Goal: Information Seeking & Learning: Learn about a topic

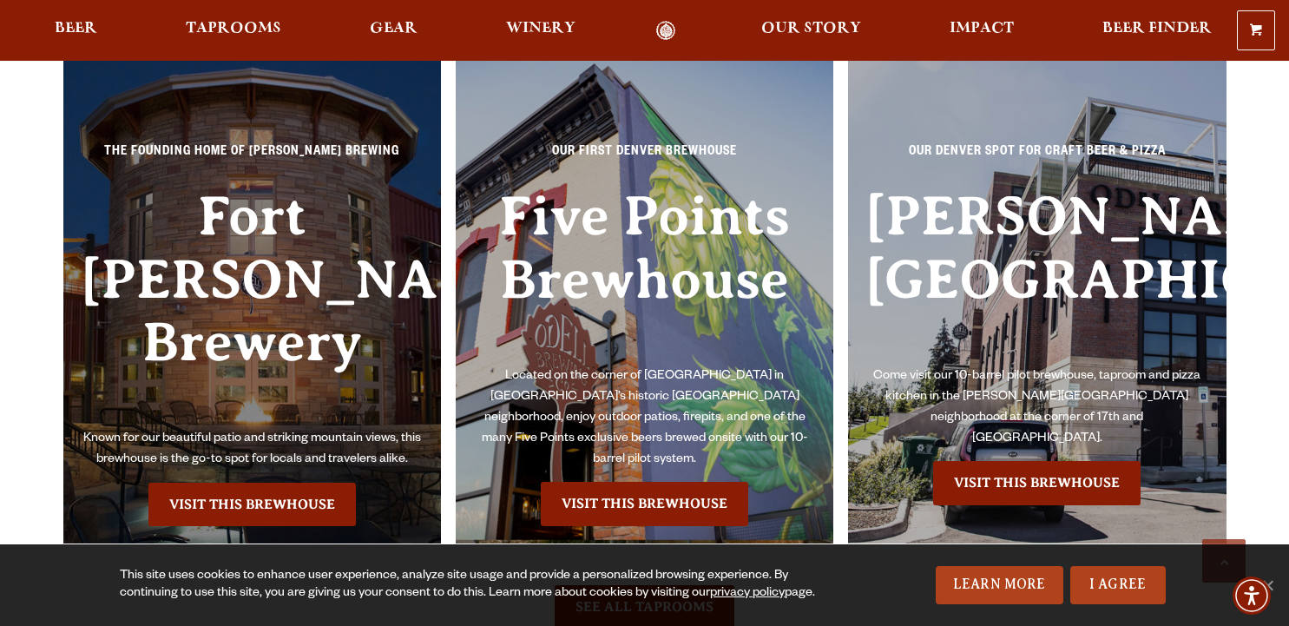
scroll to position [3905, 0]
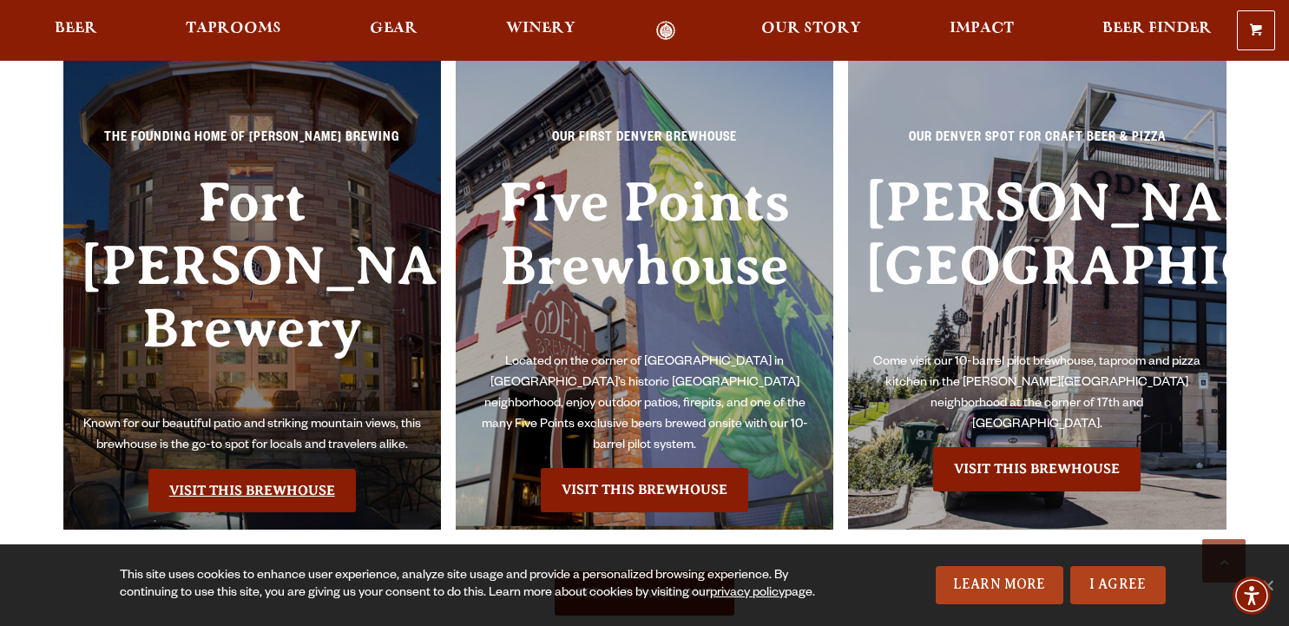
click at [242, 469] on link "Visit this Brewhouse" at bounding box center [251, 490] width 207 height 43
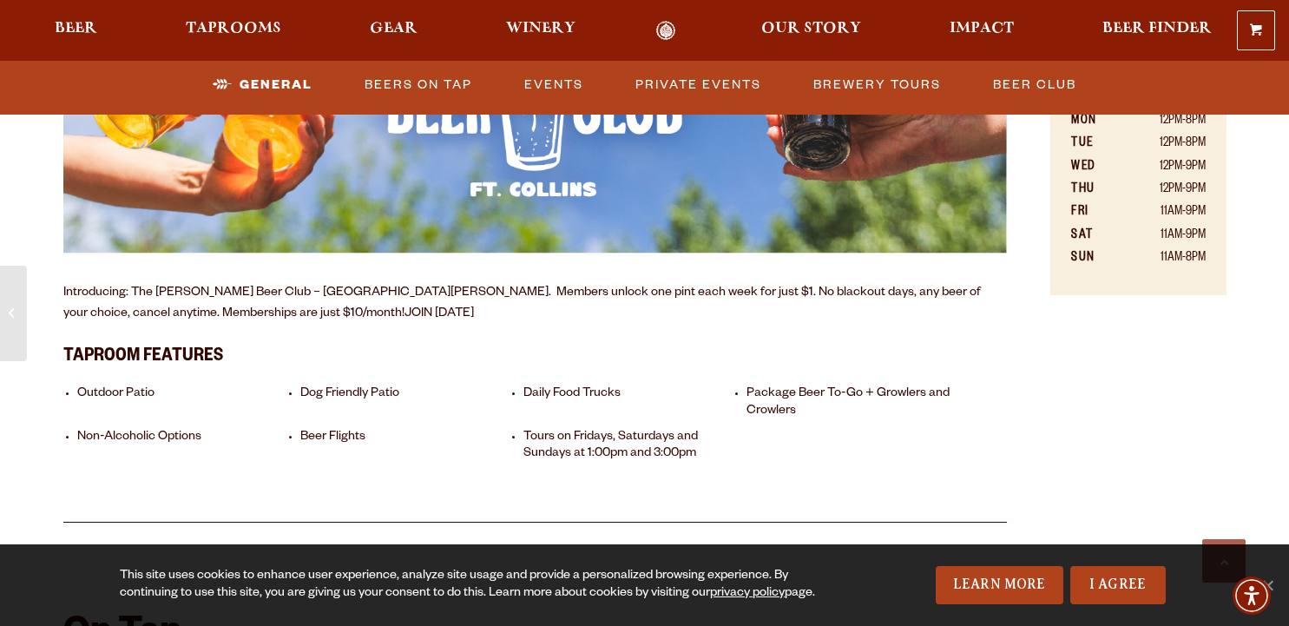
scroll to position [1215, 0]
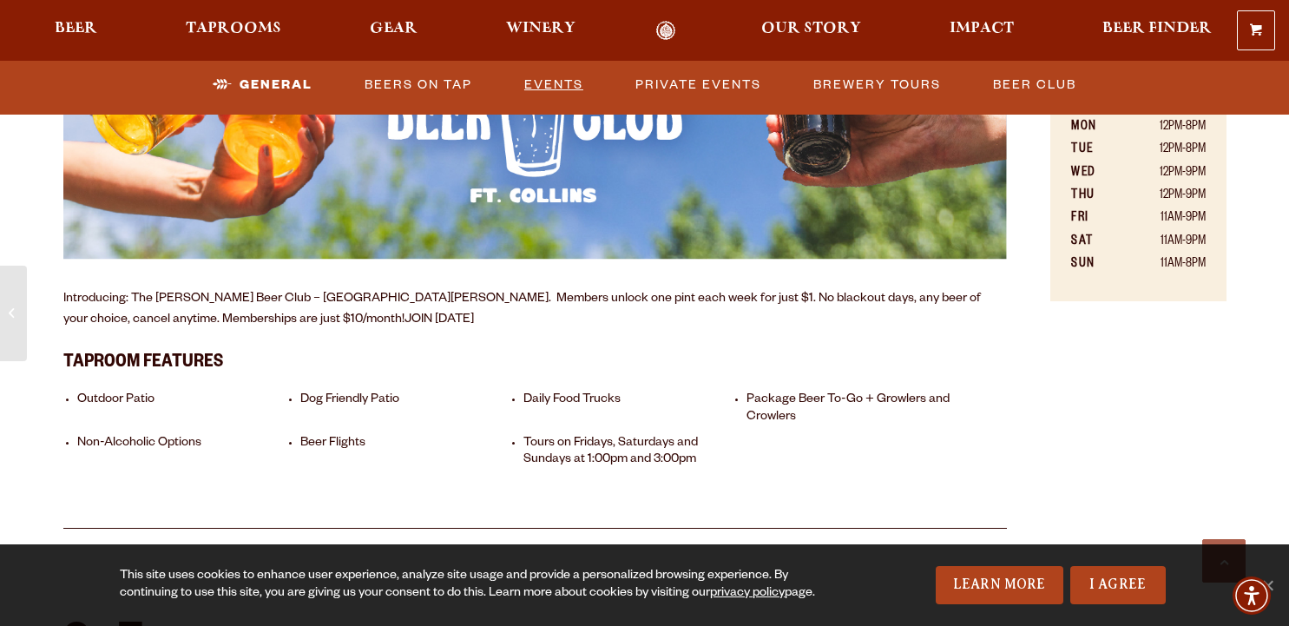
click at [544, 76] on link "Events" at bounding box center [553, 85] width 73 height 40
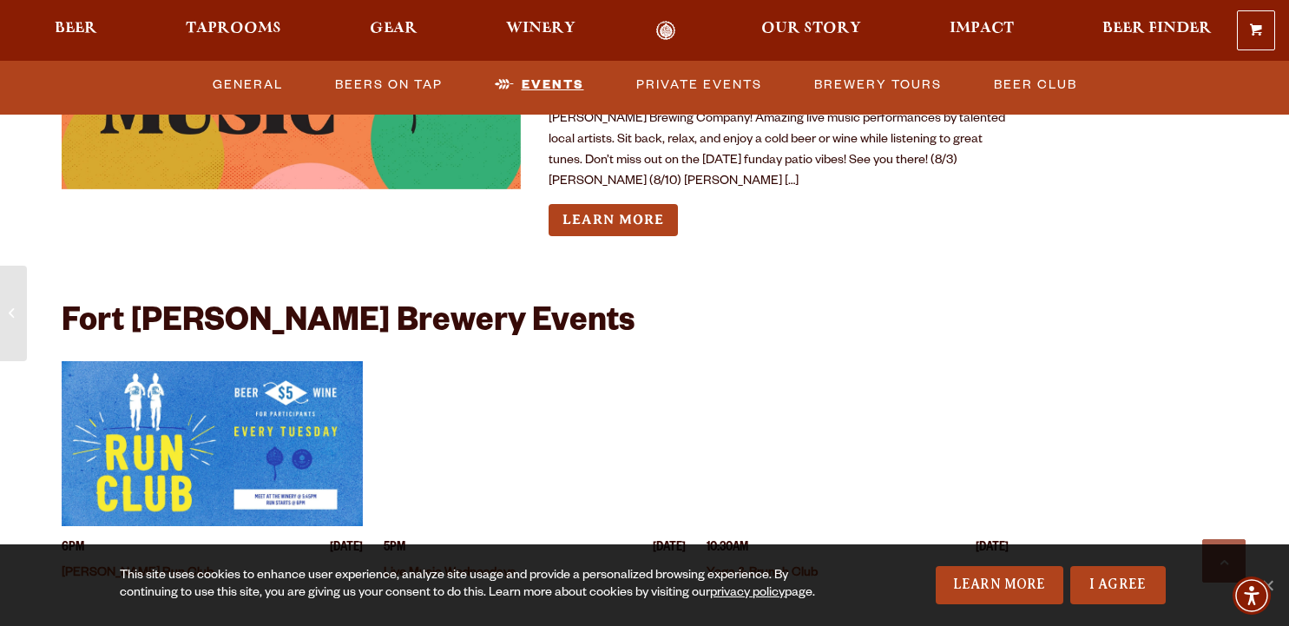
scroll to position [6257, 0]
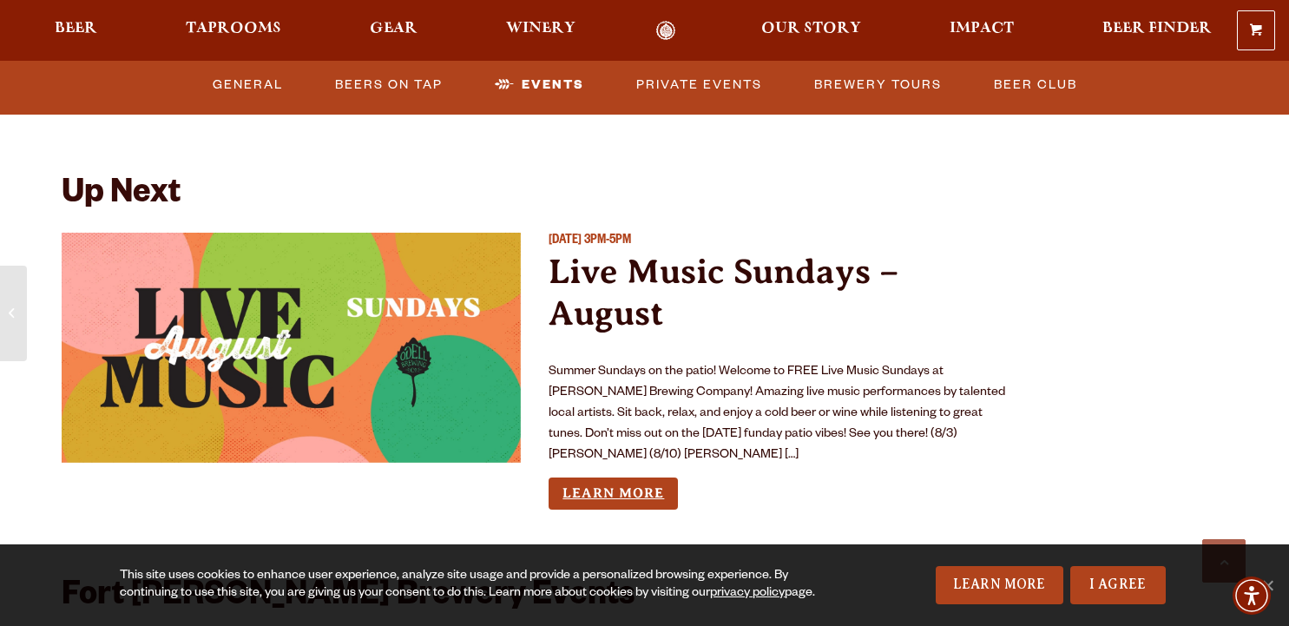
click at [603, 477] on link "Learn More" at bounding box center [612, 493] width 129 height 32
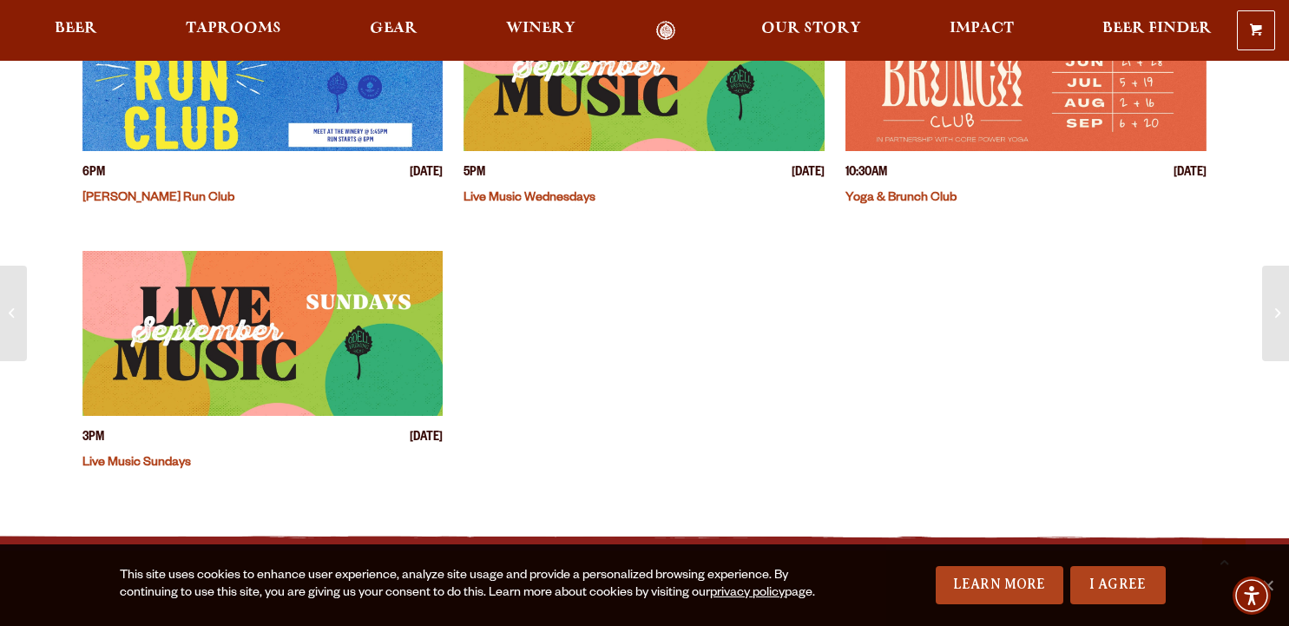
scroll to position [781, 0]
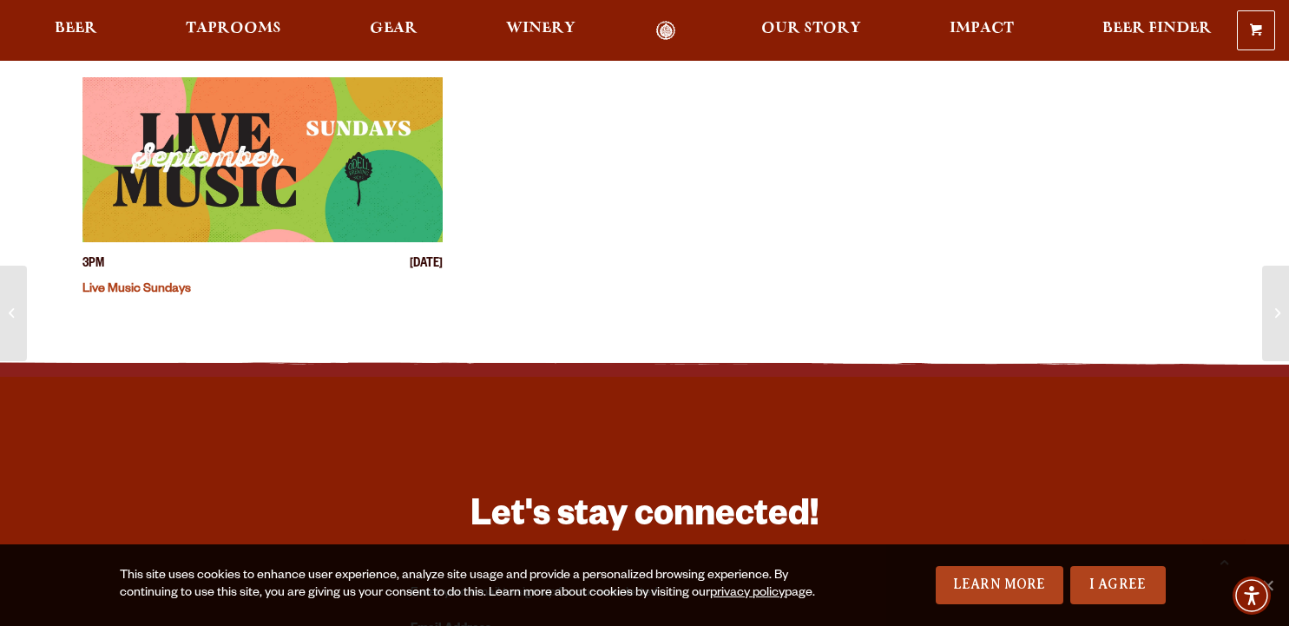
click at [272, 172] on img "View event details" at bounding box center [262, 159] width 361 height 165
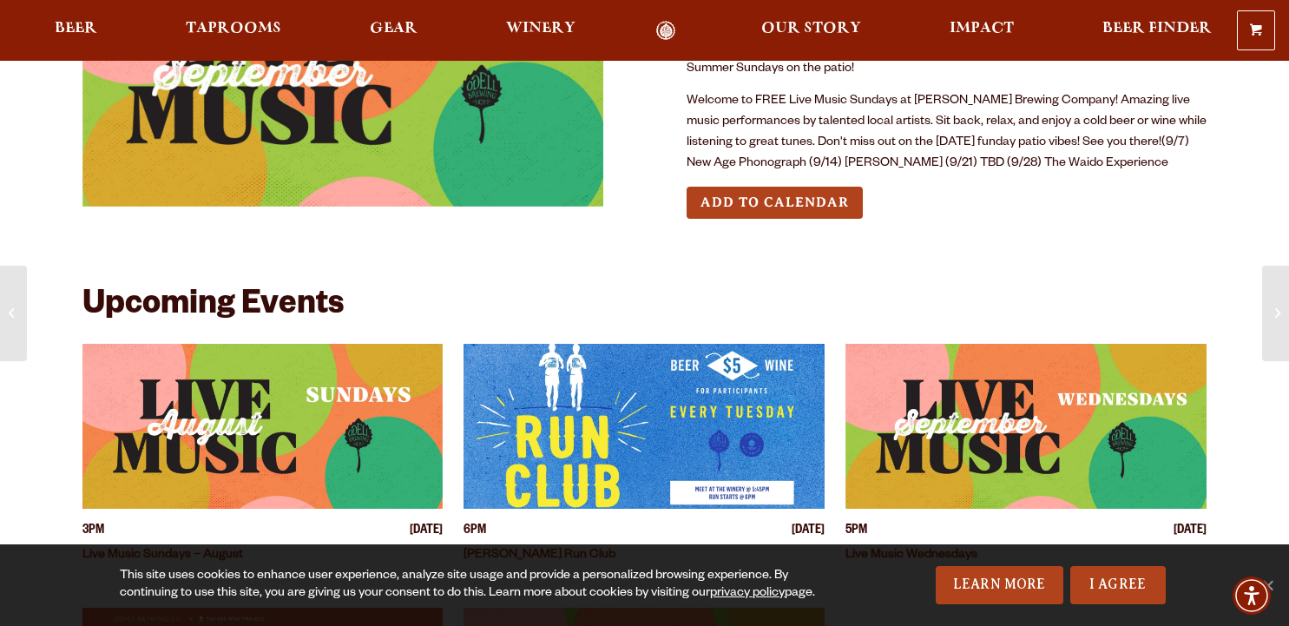
scroll to position [347, 0]
